Goal: Task Accomplishment & Management: Use online tool/utility

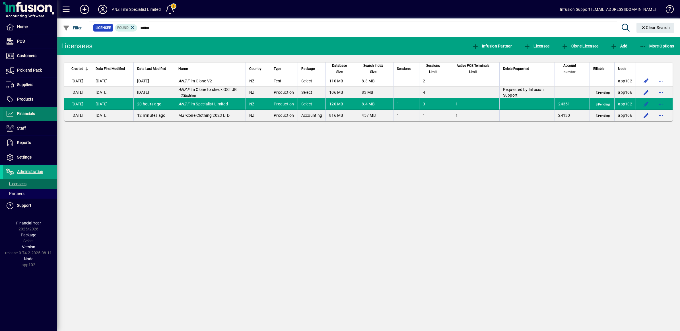
click at [26, 113] on span "Financials" at bounding box center [26, 114] width 18 height 5
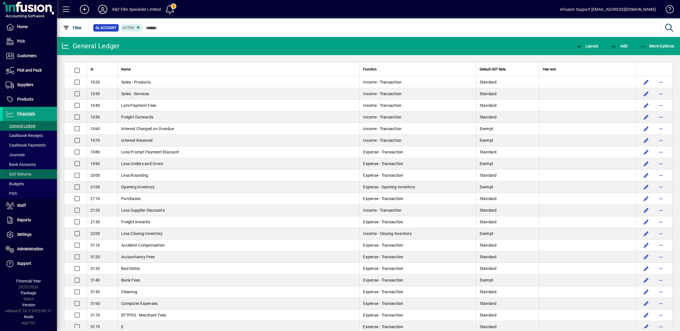
click at [29, 172] on span "GST Returns" at bounding box center [19, 174] width 26 height 5
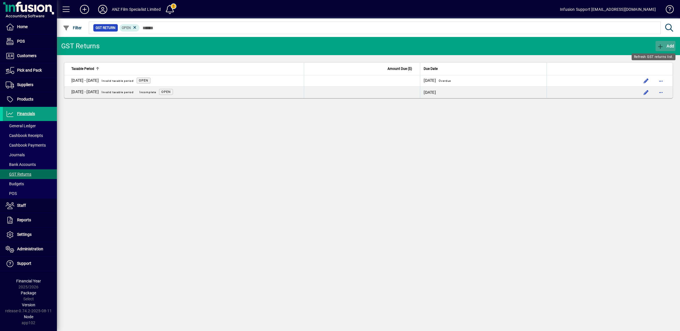
click at [659, 42] on span "button" at bounding box center [665, 46] width 20 height 14
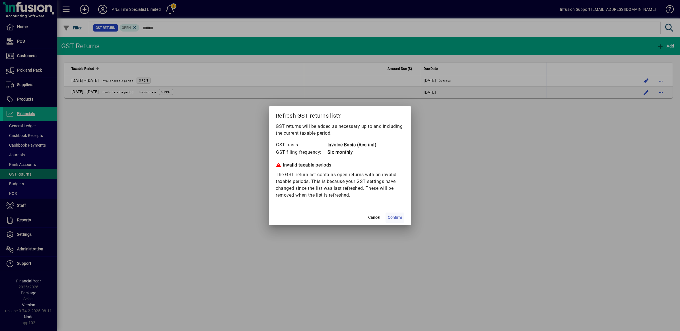
click at [391, 214] on span at bounding box center [394, 218] width 19 height 14
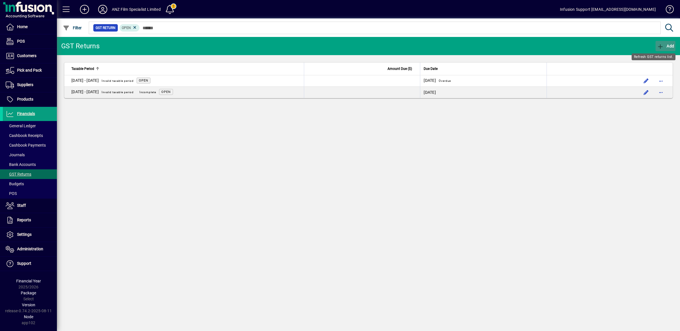
click at [659, 45] on icon "button" at bounding box center [660, 47] width 7 height 6
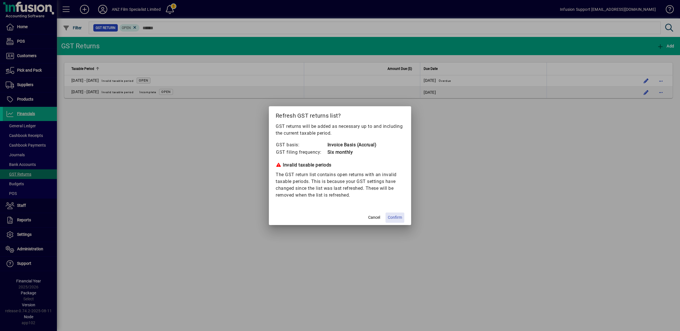
click at [398, 217] on span "Confirm" at bounding box center [395, 218] width 14 height 6
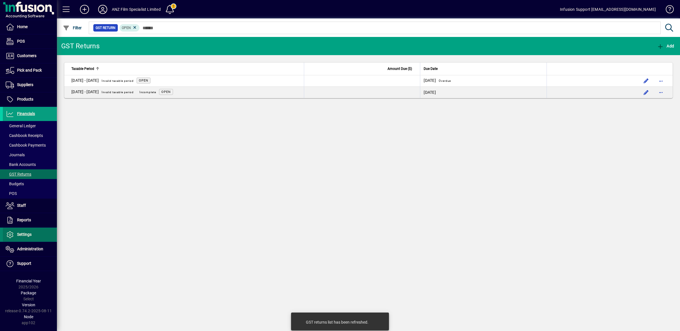
click at [22, 236] on span "Settings" at bounding box center [24, 234] width 15 height 5
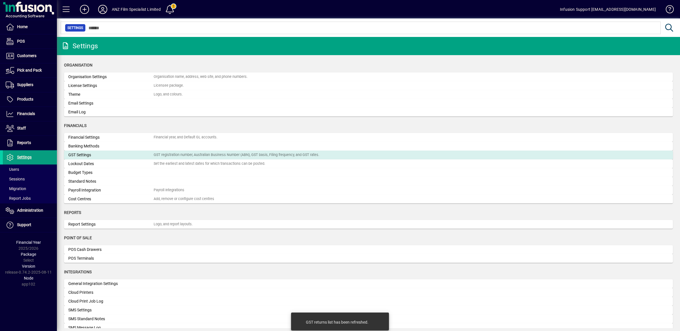
click at [102, 156] on div "GST Settings" at bounding box center [110, 155] width 85 height 6
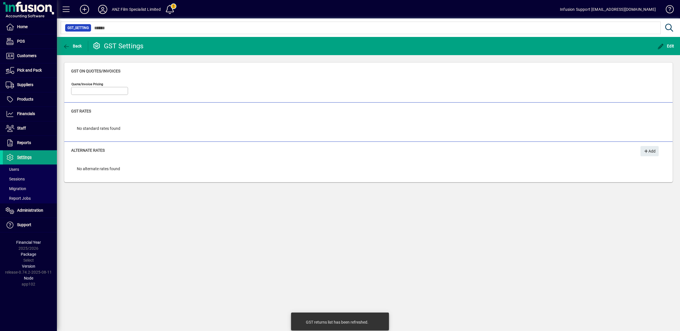
type input "**********"
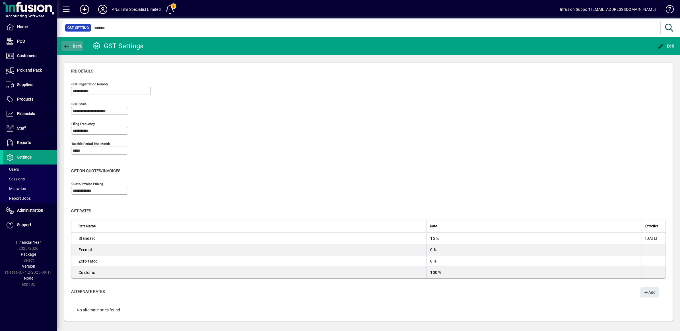
click at [71, 46] on span "Back" at bounding box center [72, 46] width 19 height 5
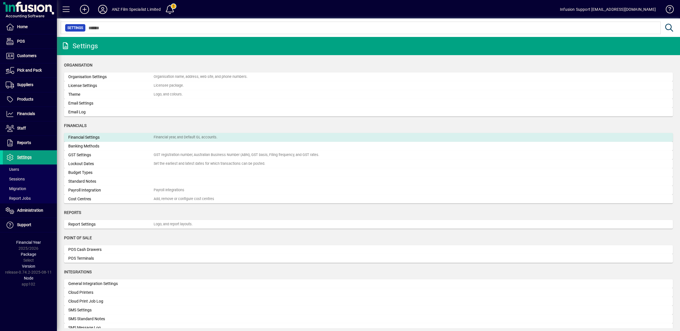
click at [140, 137] on div "Financial Settings" at bounding box center [110, 138] width 85 height 6
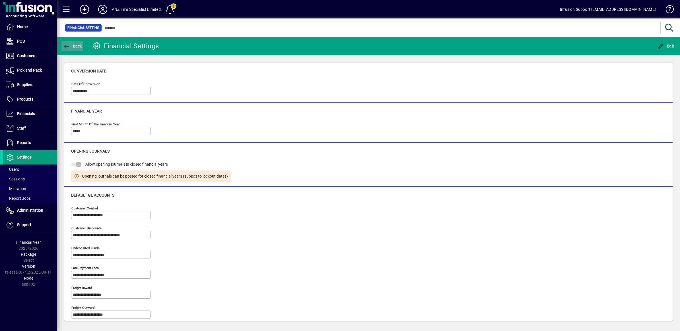
click at [69, 46] on icon "button" at bounding box center [66, 47] width 7 height 6
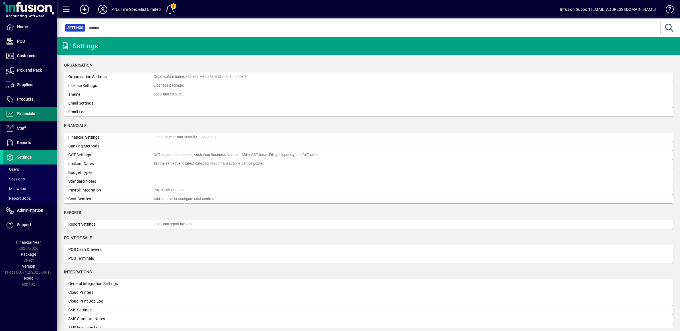
click at [28, 114] on span "Financials" at bounding box center [26, 114] width 18 height 5
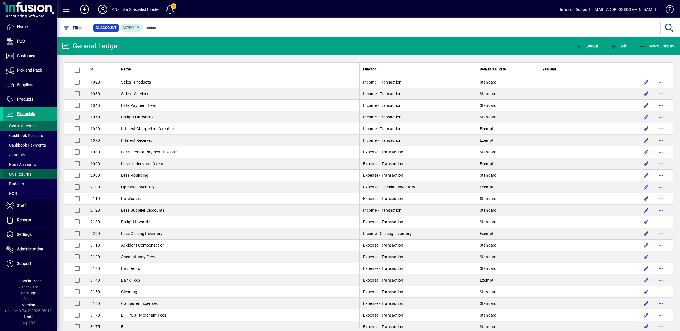
click at [28, 176] on span "GST Returns" at bounding box center [19, 174] width 26 height 5
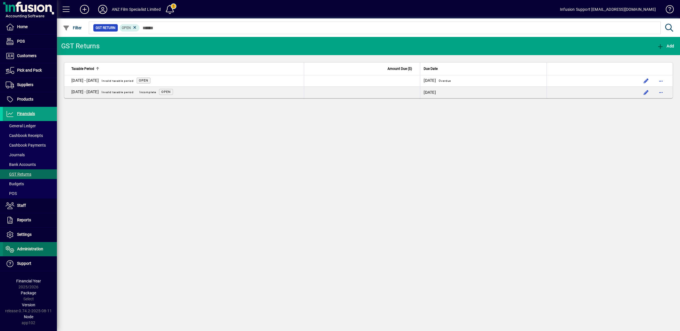
click at [21, 250] on span "Administration" at bounding box center [30, 249] width 26 height 5
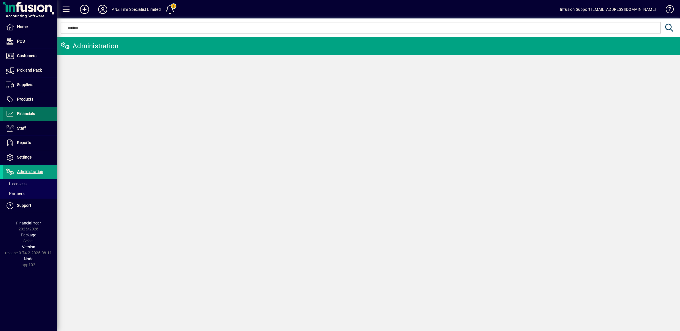
click at [16, 111] on span "Financials" at bounding box center [19, 114] width 32 height 7
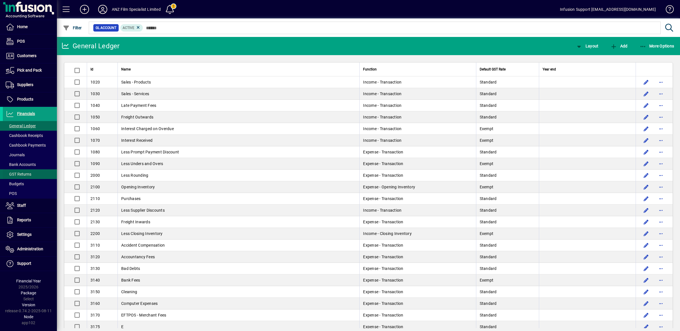
click at [15, 176] on span "GST Returns" at bounding box center [19, 174] width 26 height 5
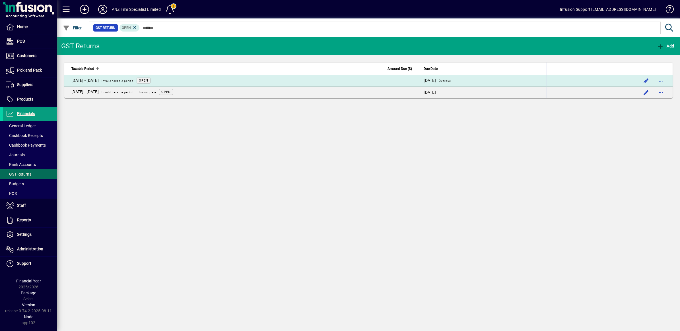
click at [148, 81] on span "Open" at bounding box center [143, 81] width 9 height 4
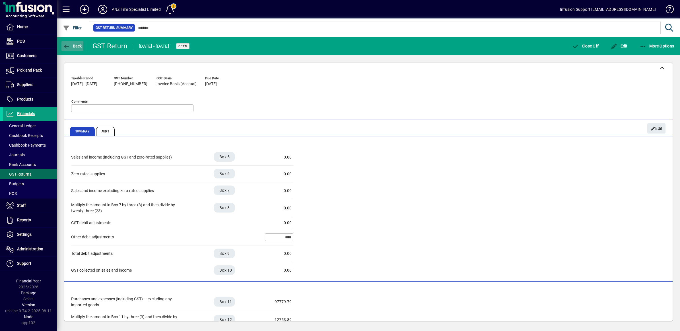
click at [67, 45] on icon "button" at bounding box center [66, 47] width 7 height 6
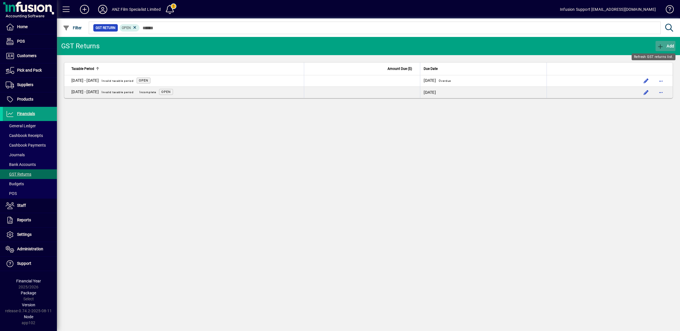
click at [664, 47] on span "Add" at bounding box center [665, 46] width 17 height 5
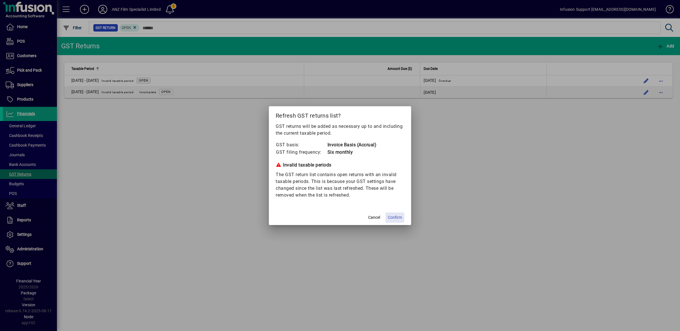
click at [390, 218] on span "Confirm" at bounding box center [395, 218] width 14 height 6
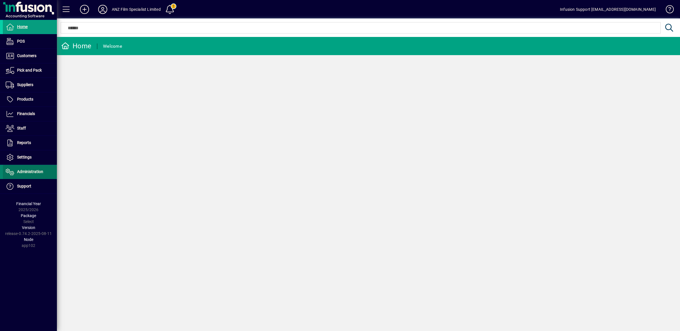
click at [27, 171] on span "Administration" at bounding box center [30, 172] width 26 height 5
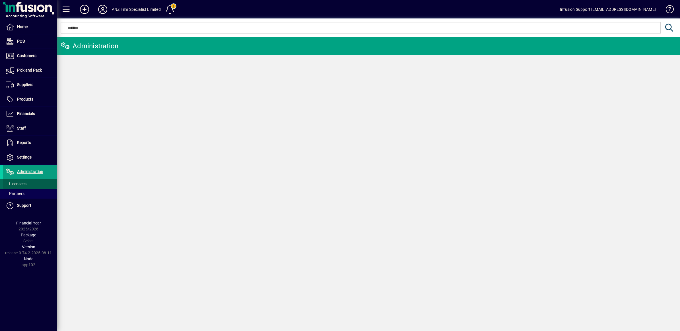
click at [18, 183] on span "Licensees" at bounding box center [16, 184] width 21 height 5
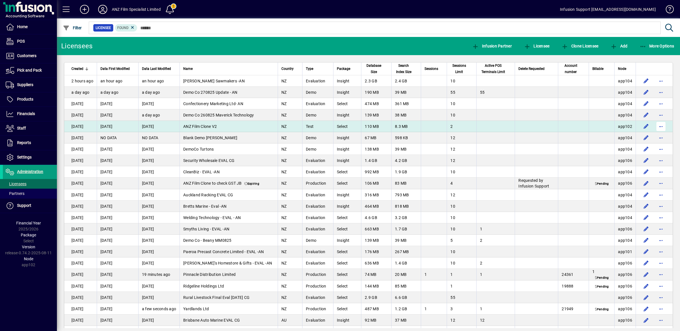
click at [656, 127] on span "button" at bounding box center [661, 127] width 14 height 14
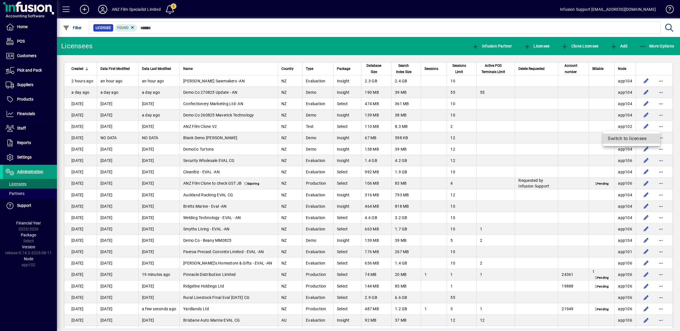
click at [632, 140] on span "Switch to licensee" at bounding box center [632, 138] width 48 height 7
